Goal: Find specific page/section: Find specific page/section

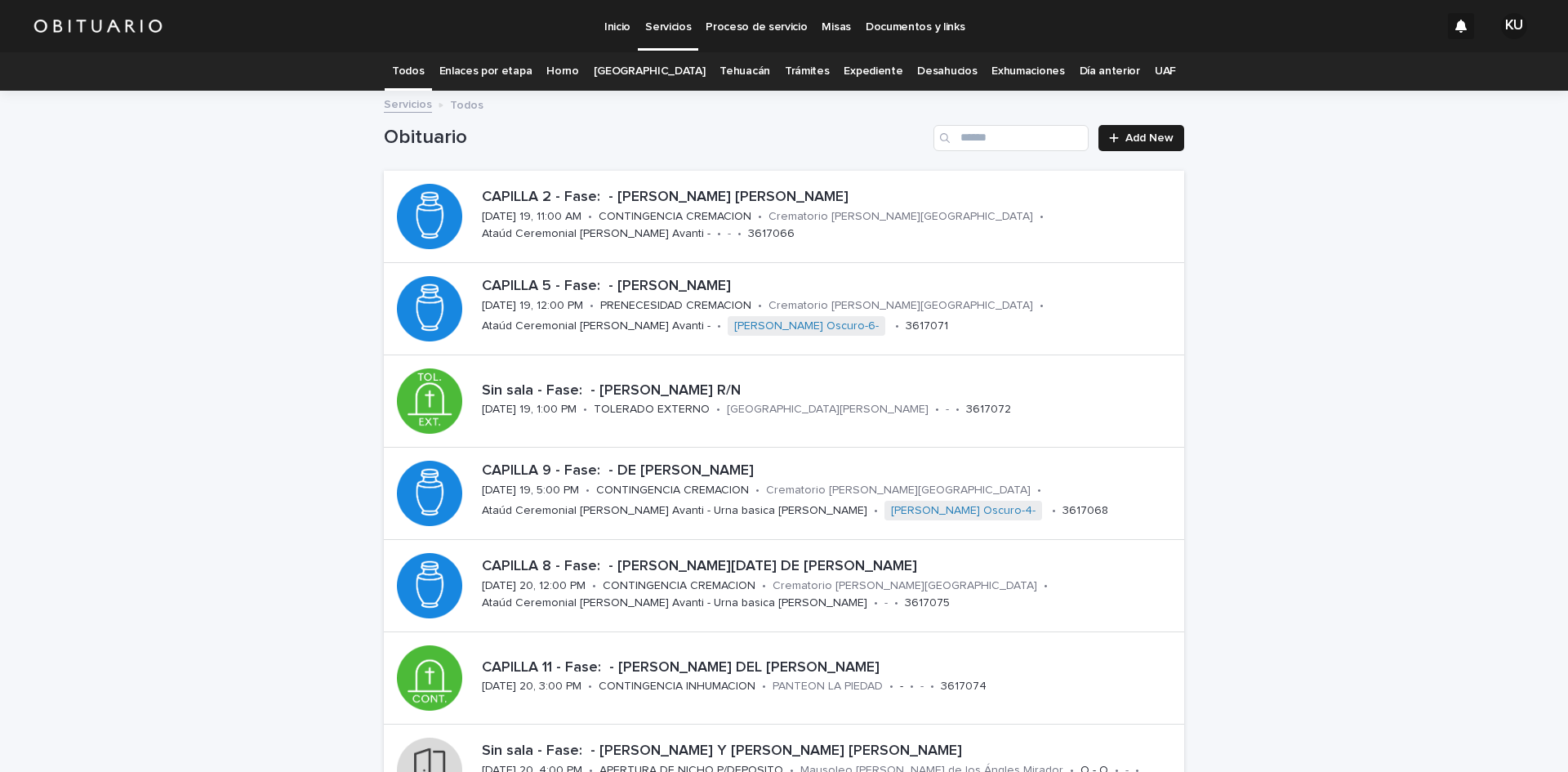
click at [928, 67] on link "Desahucios" at bounding box center [947, 72] width 60 height 39
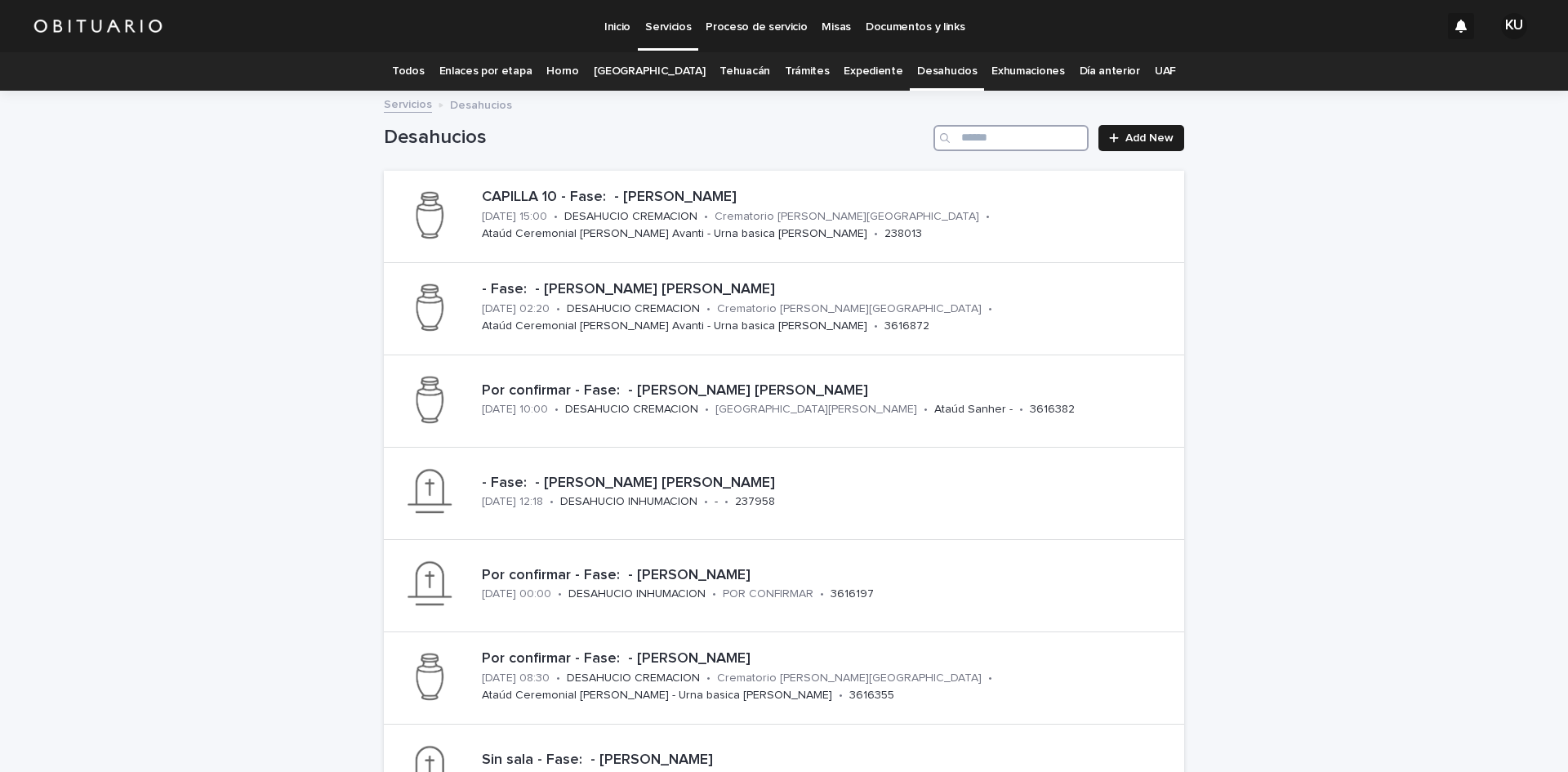
click at [1029, 130] on input "Search" at bounding box center [1012, 138] width 155 height 26
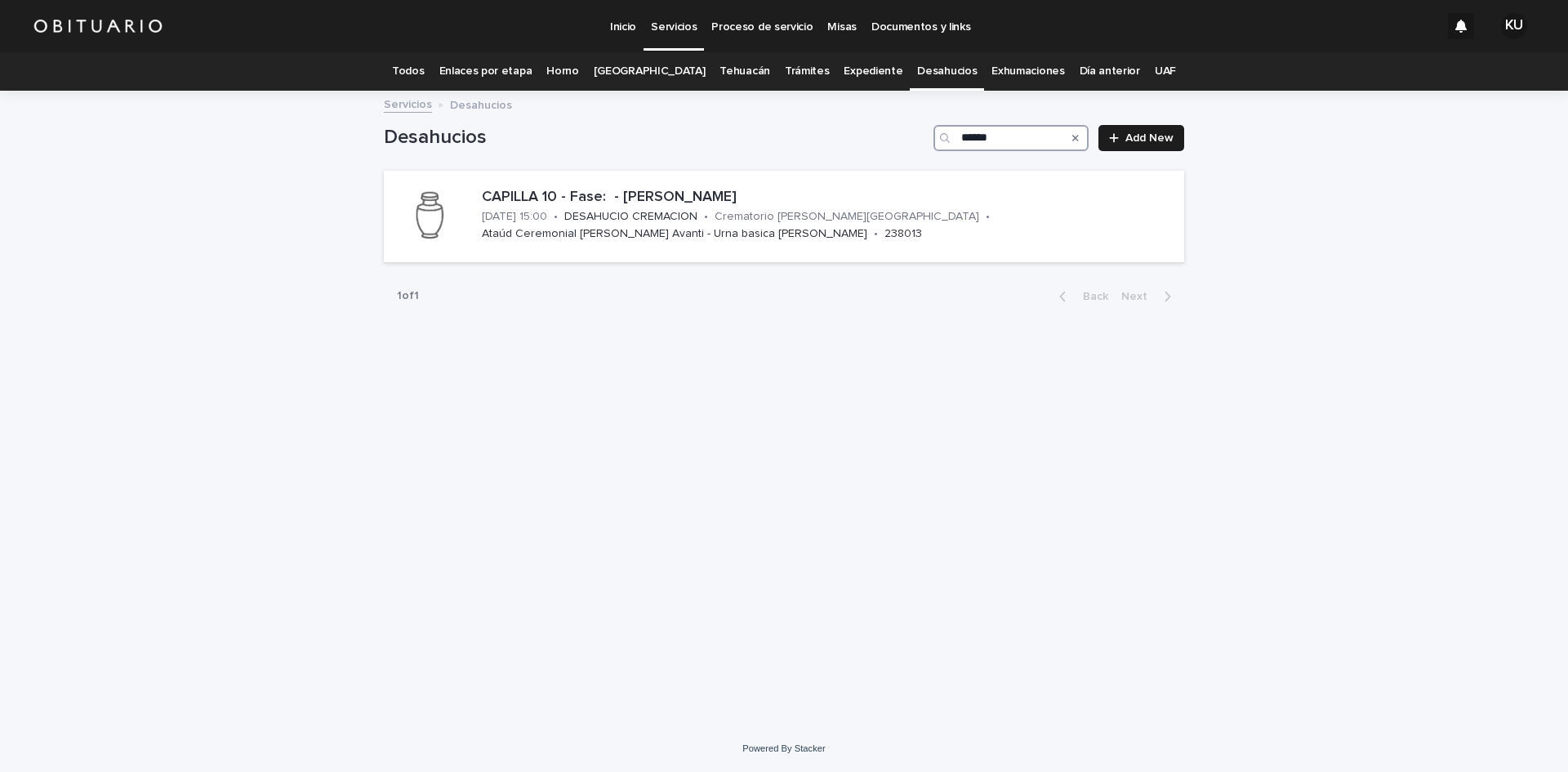
type input "******"
click at [686, 33] on p "Servicios" at bounding box center [674, 17] width 46 height 35
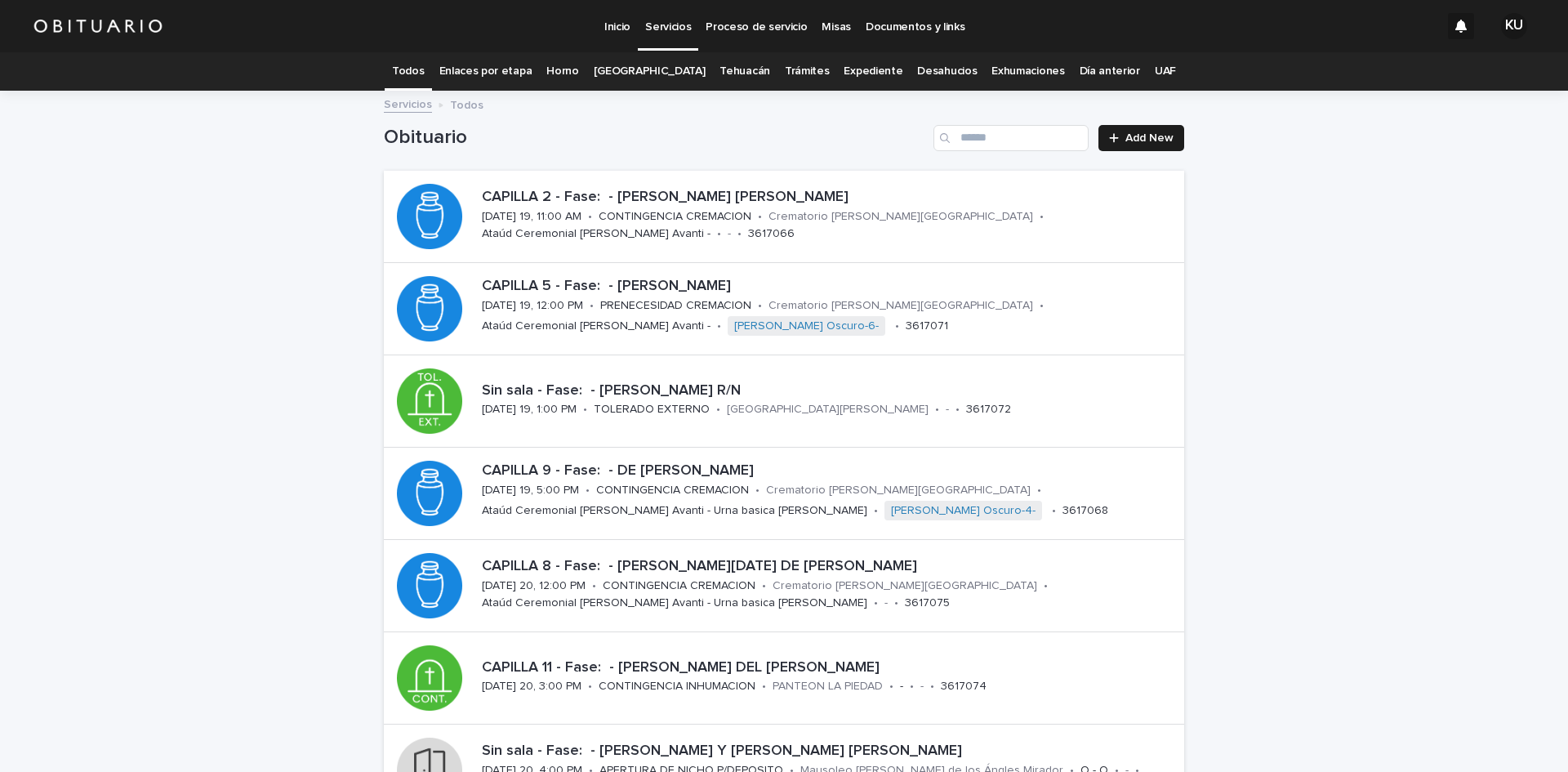
click at [659, 21] on p "Servicios" at bounding box center [668, 17] width 46 height 35
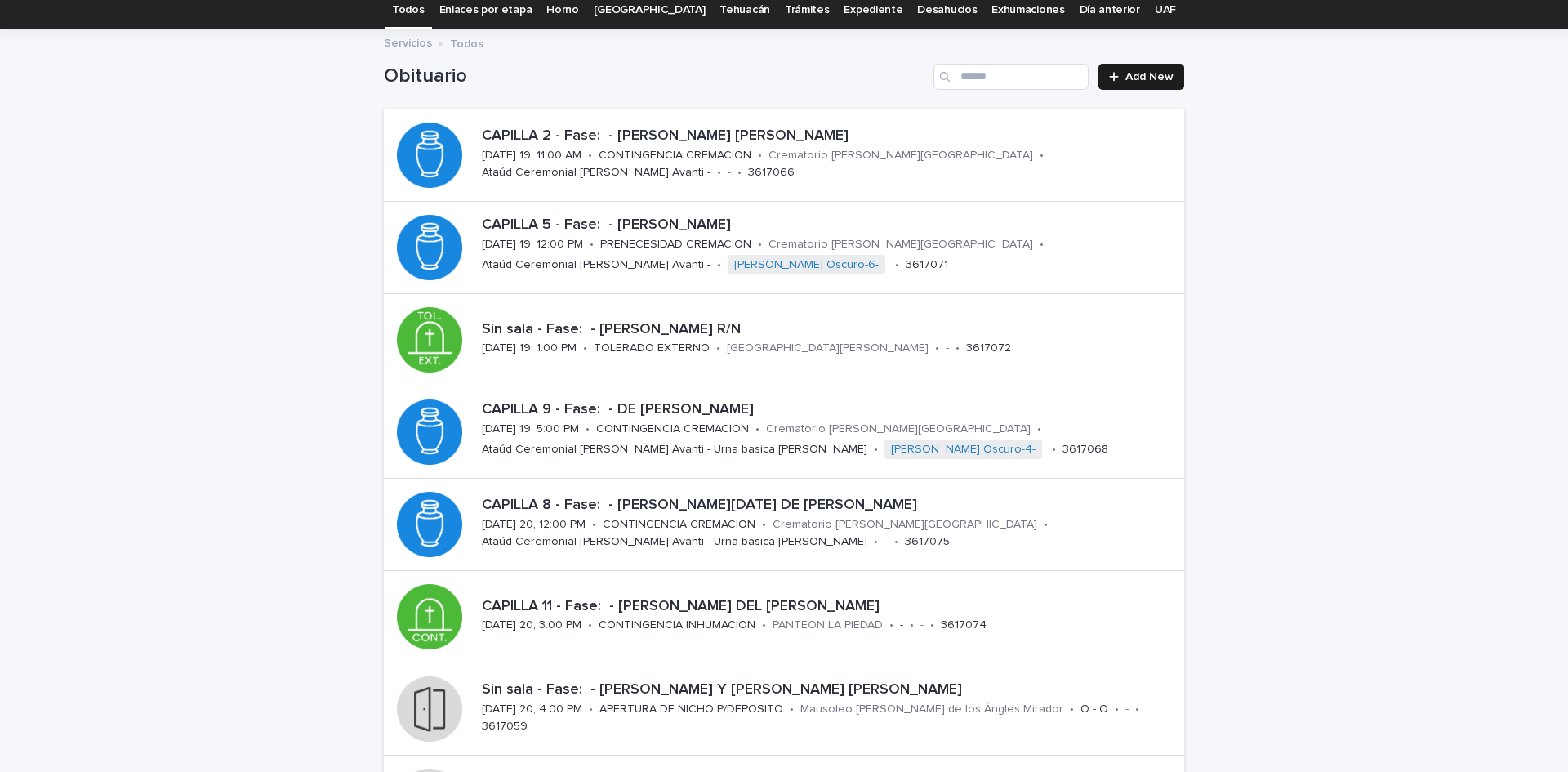
scroll to position [36, 0]
